Goal: Task Accomplishment & Management: Use online tool/utility

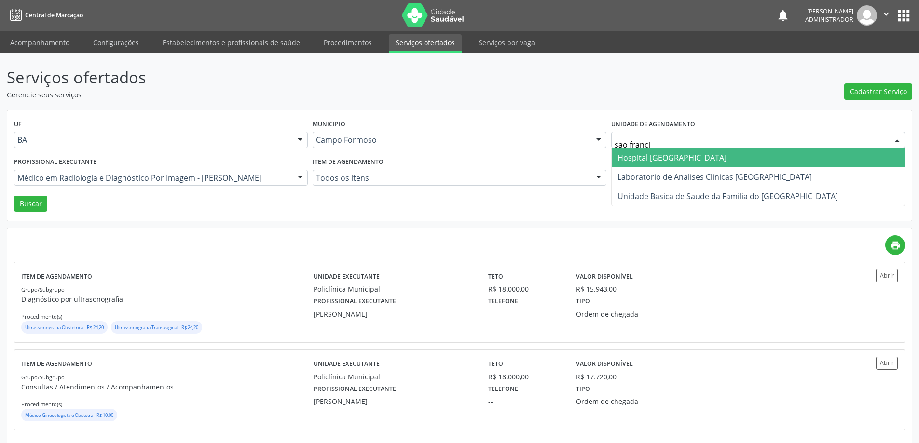
type input "sao francis"
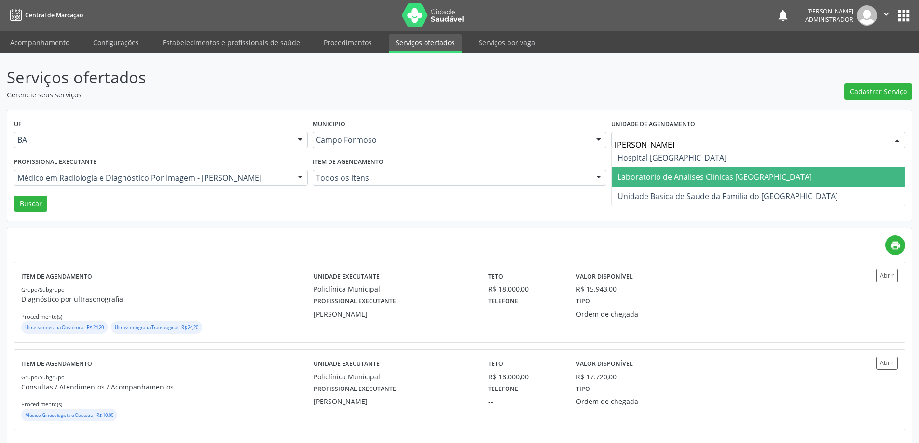
click at [662, 176] on span "Laboratorio de Analises Clinicas [GEOGRAPHIC_DATA]" at bounding box center [715, 177] width 194 height 11
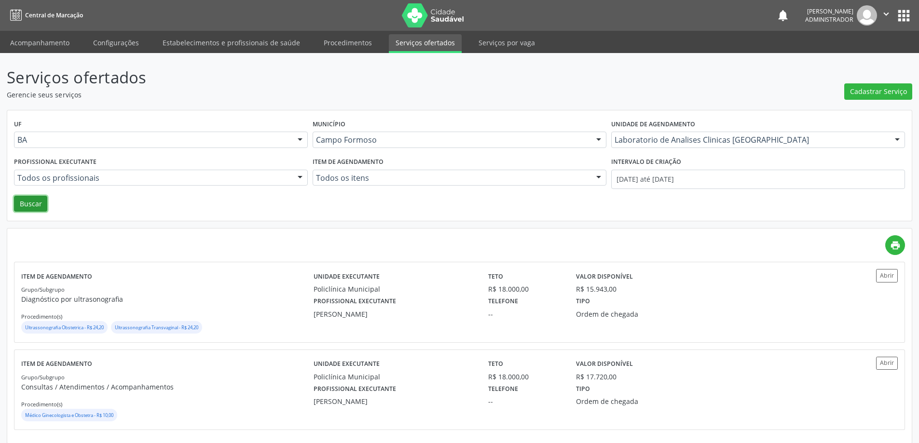
click at [22, 200] on button "Buscar" at bounding box center [30, 204] width 33 height 16
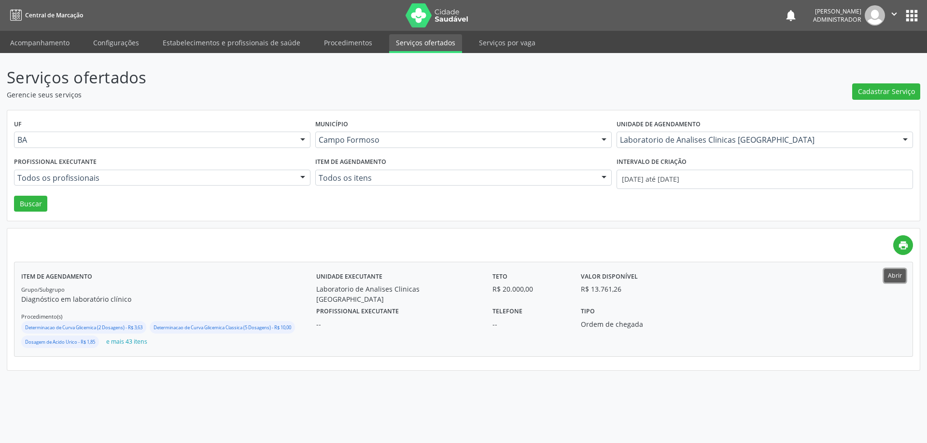
click at [888, 273] on button "Abrir" at bounding box center [895, 275] width 22 height 13
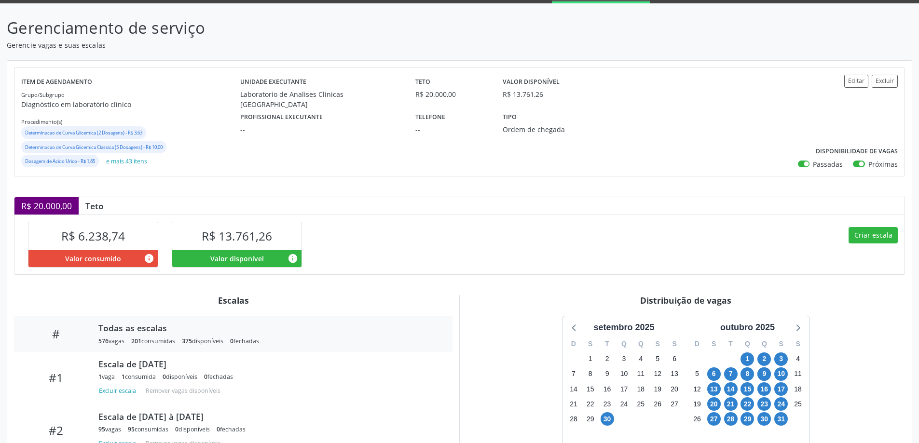
scroll to position [145, 0]
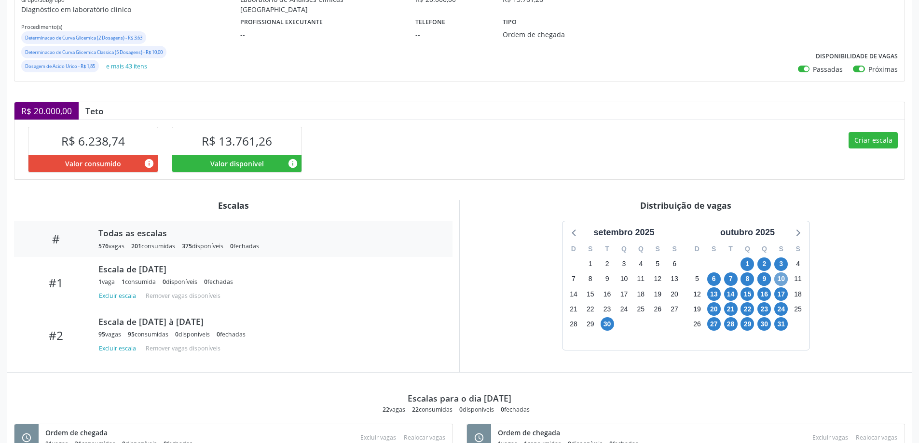
click at [780, 277] on span "10" at bounding box center [782, 280] width 14 height 14
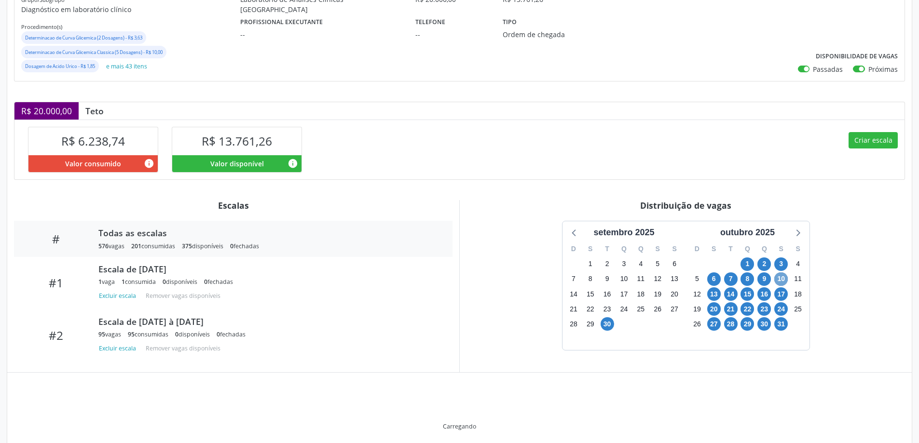
click at [780, 277] on span "10" at bounding box center [782, 280] width 14 height 14
